Goal: Information Seeking & Learning: Learn about a topic

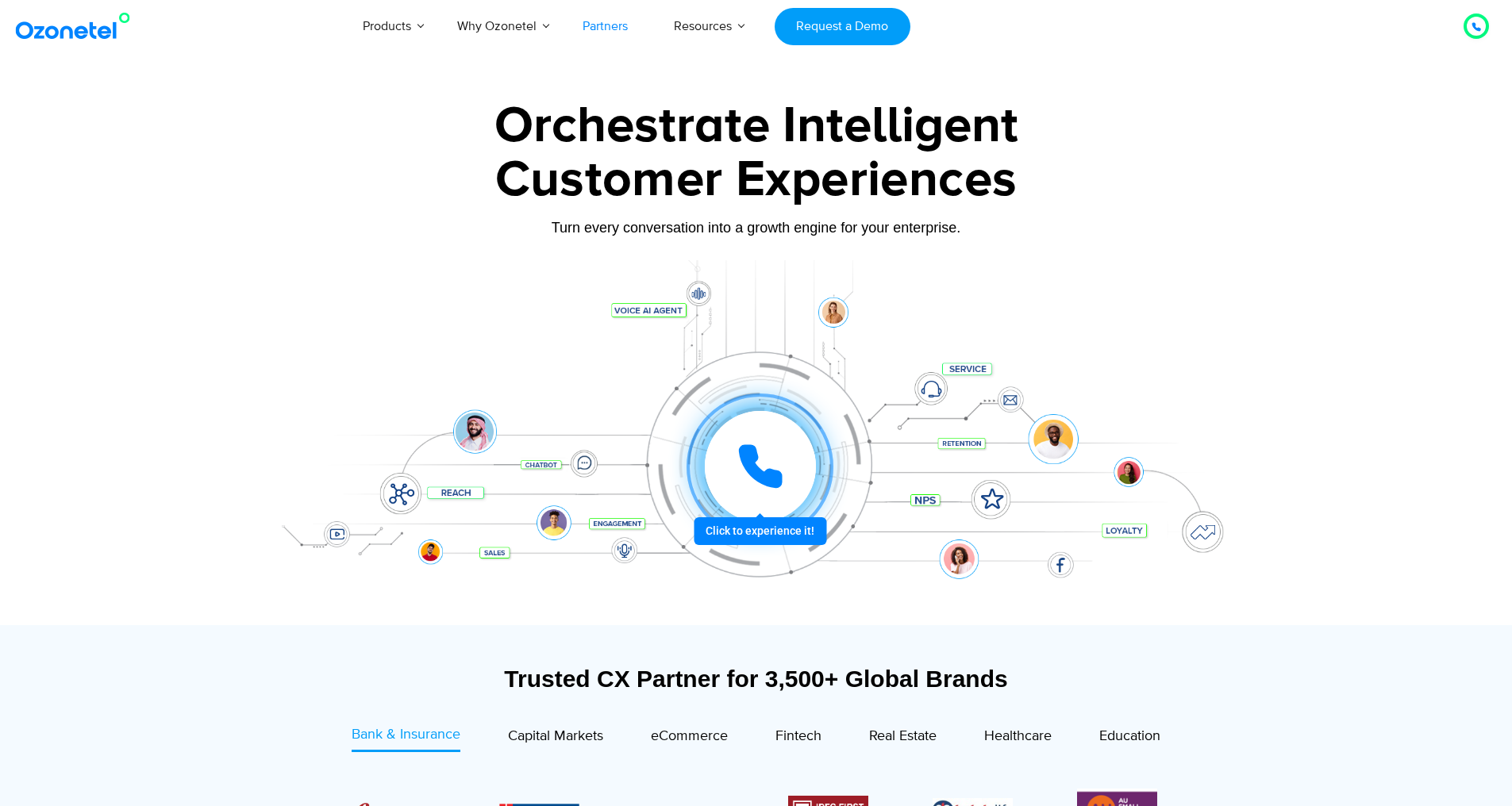
click at [628, 27] on link "Partners" at bounding box center [606, 26] width 91 height 53
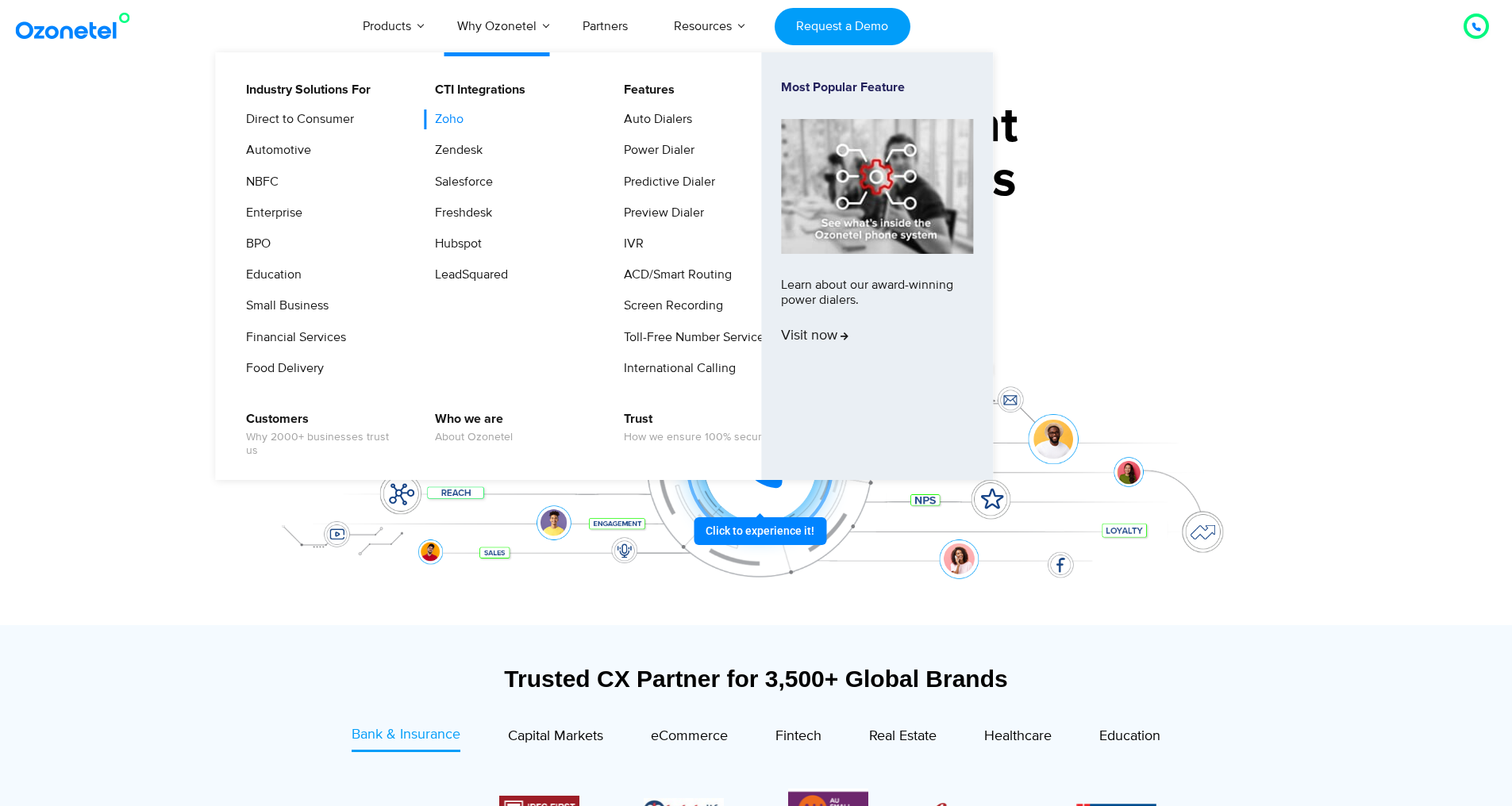
click at [446, 121] on link "Zoho" at bounding box center [446, 119] width 42 height 20
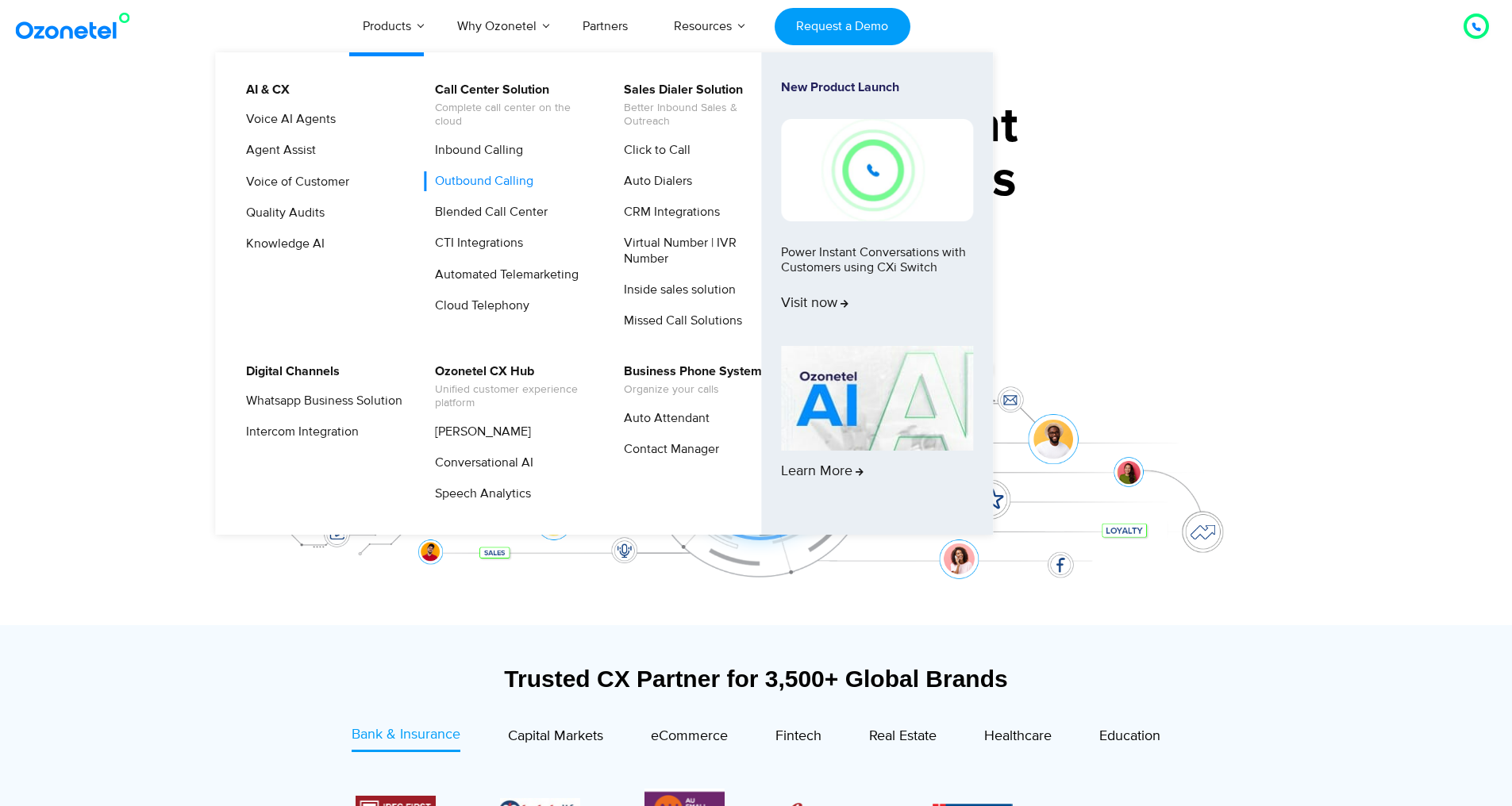
click at [524, 181] on link "Outbound Calling" at bounding box center [481, 182] width 111 height 20
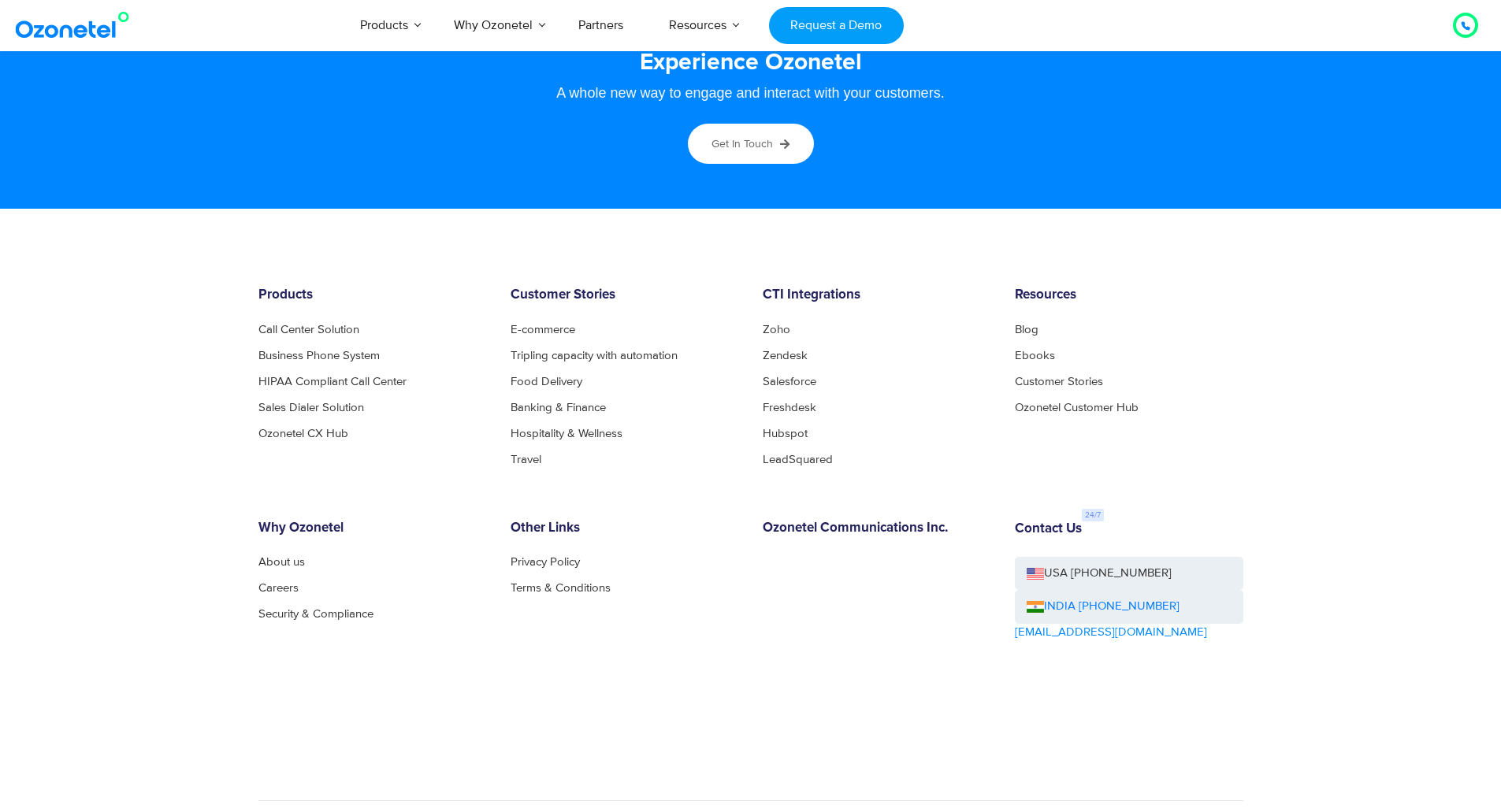
scroll to position [8431, 0]
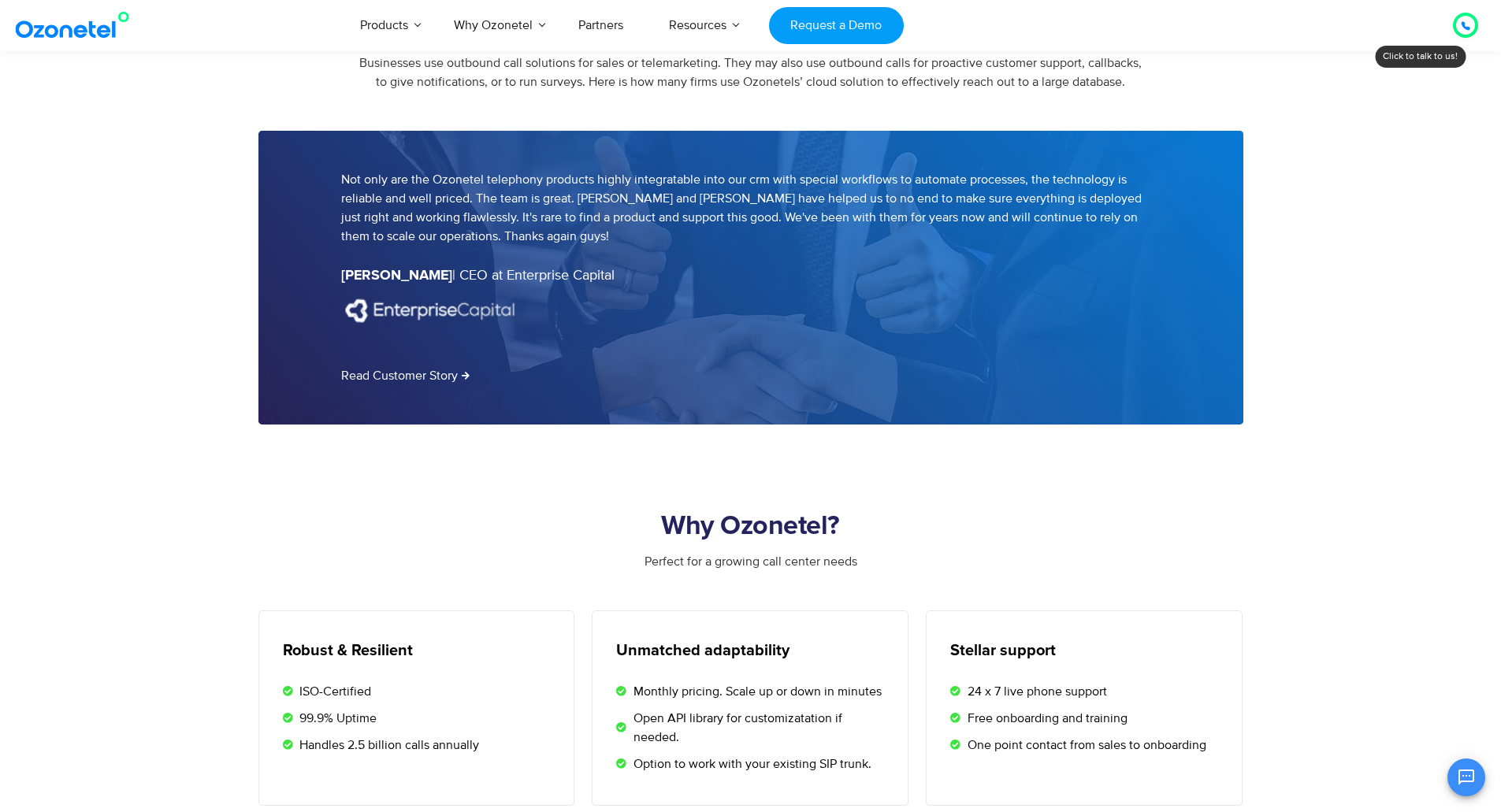
scroll to position [2128, 0]
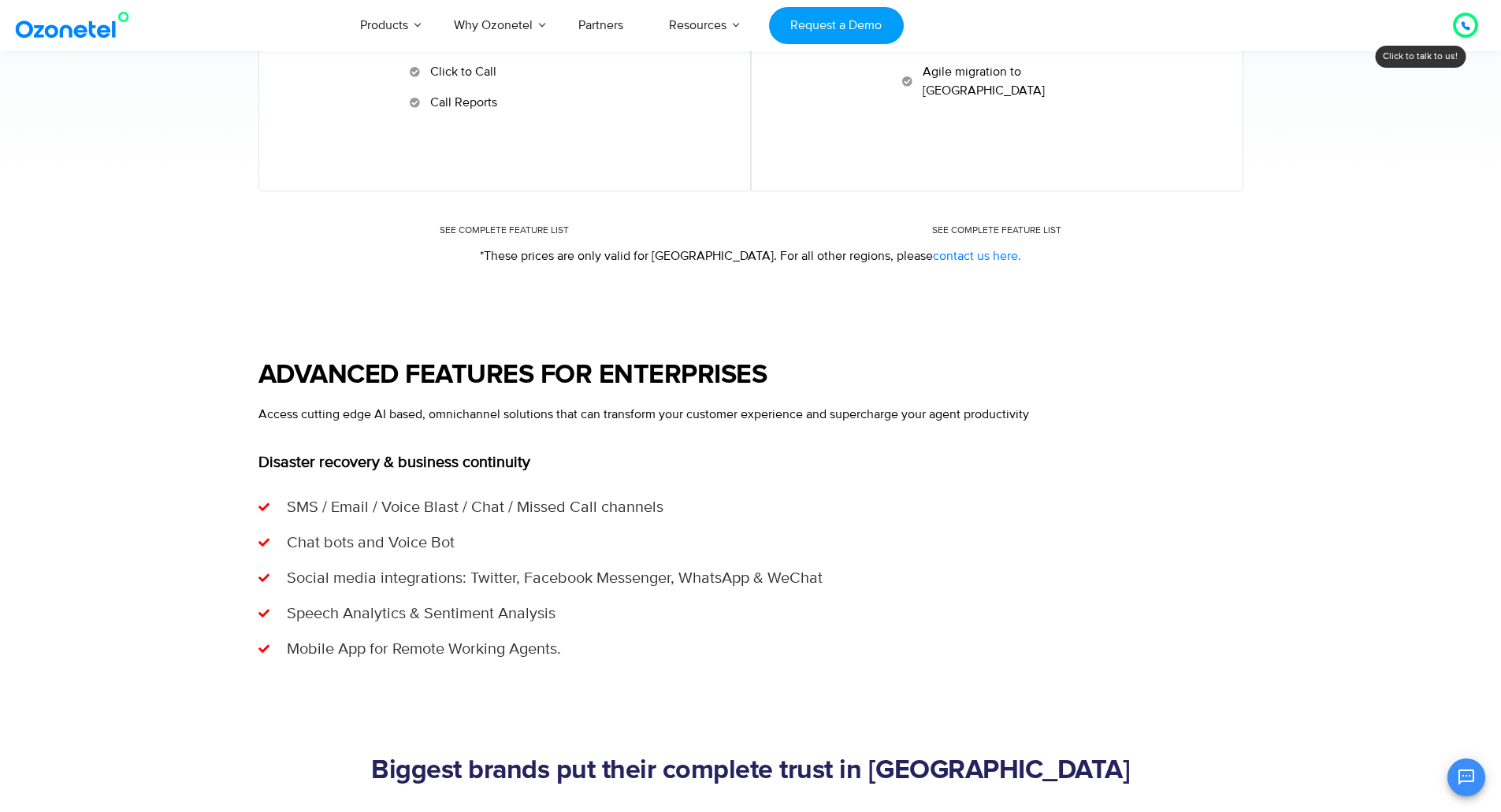
scroll to position [1418, 0]
